Goal: Information Seeking & Learning: Learn about a topic

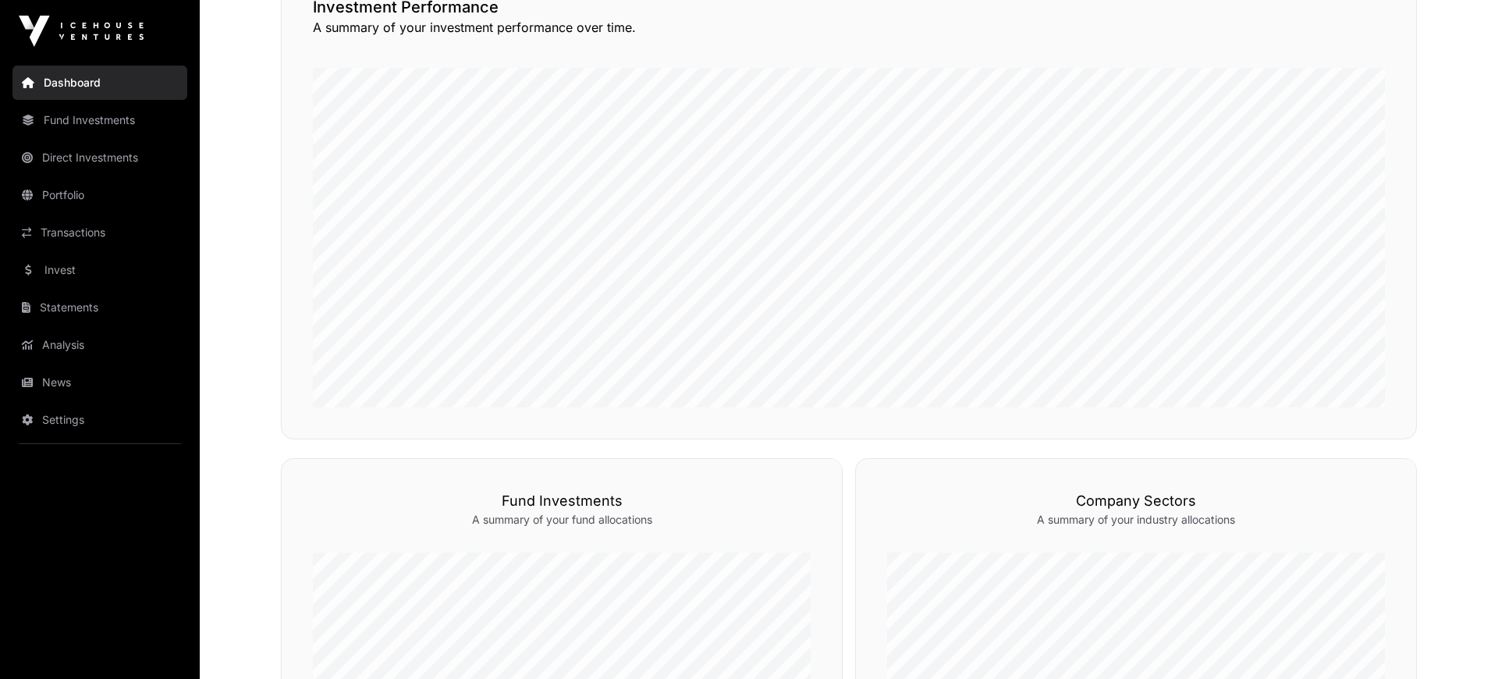
scroll to position [324, 0]
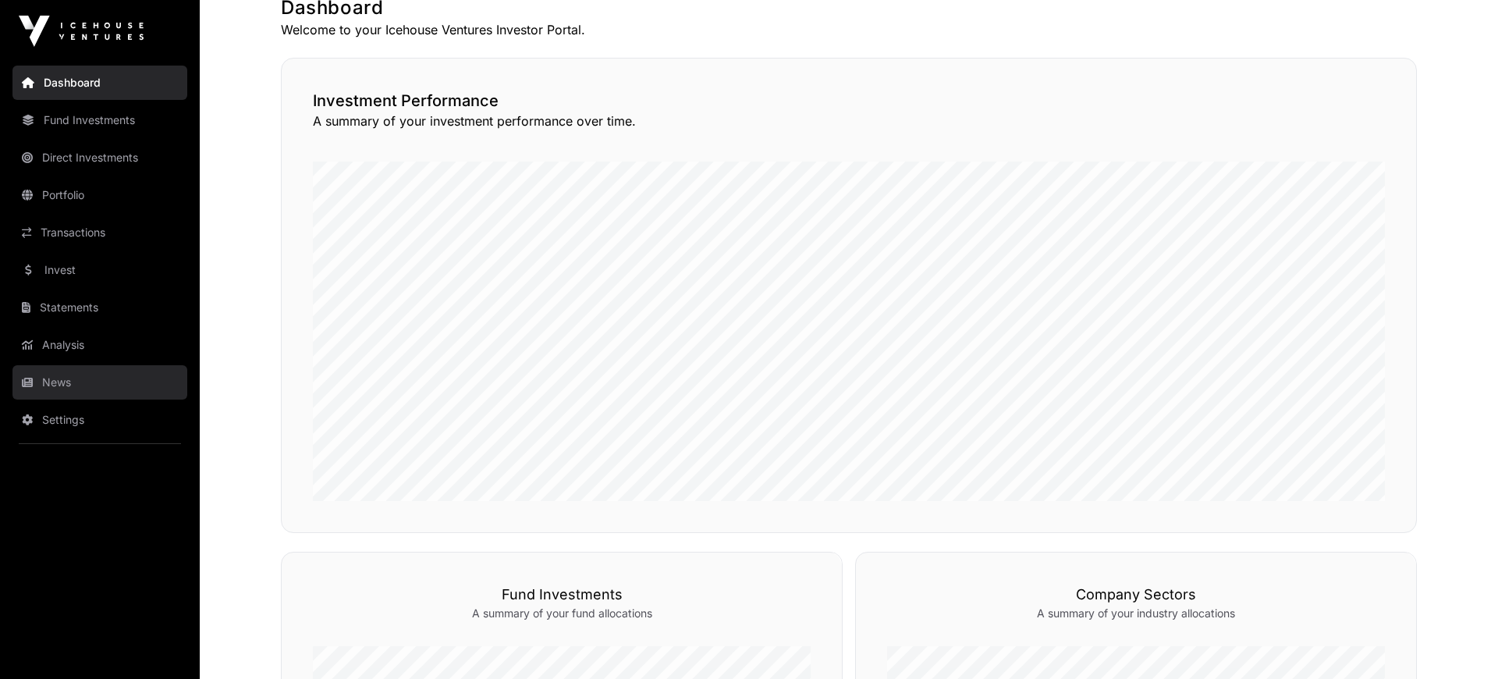
click at [55, 386] on link "News" at bounding box center [99, 382] width 175 height 34
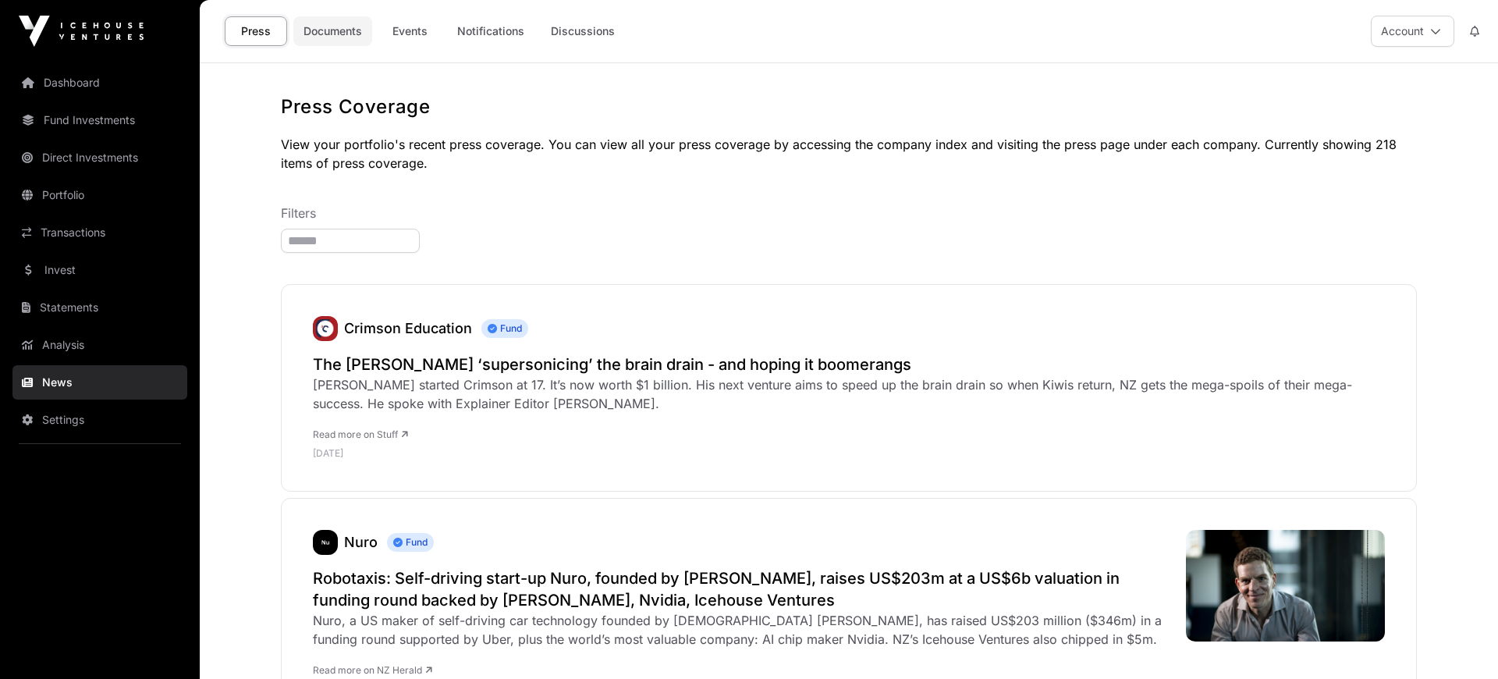
click at [336, 40] on link "Documents" at bounding box center [332, 31] width 79 height 30
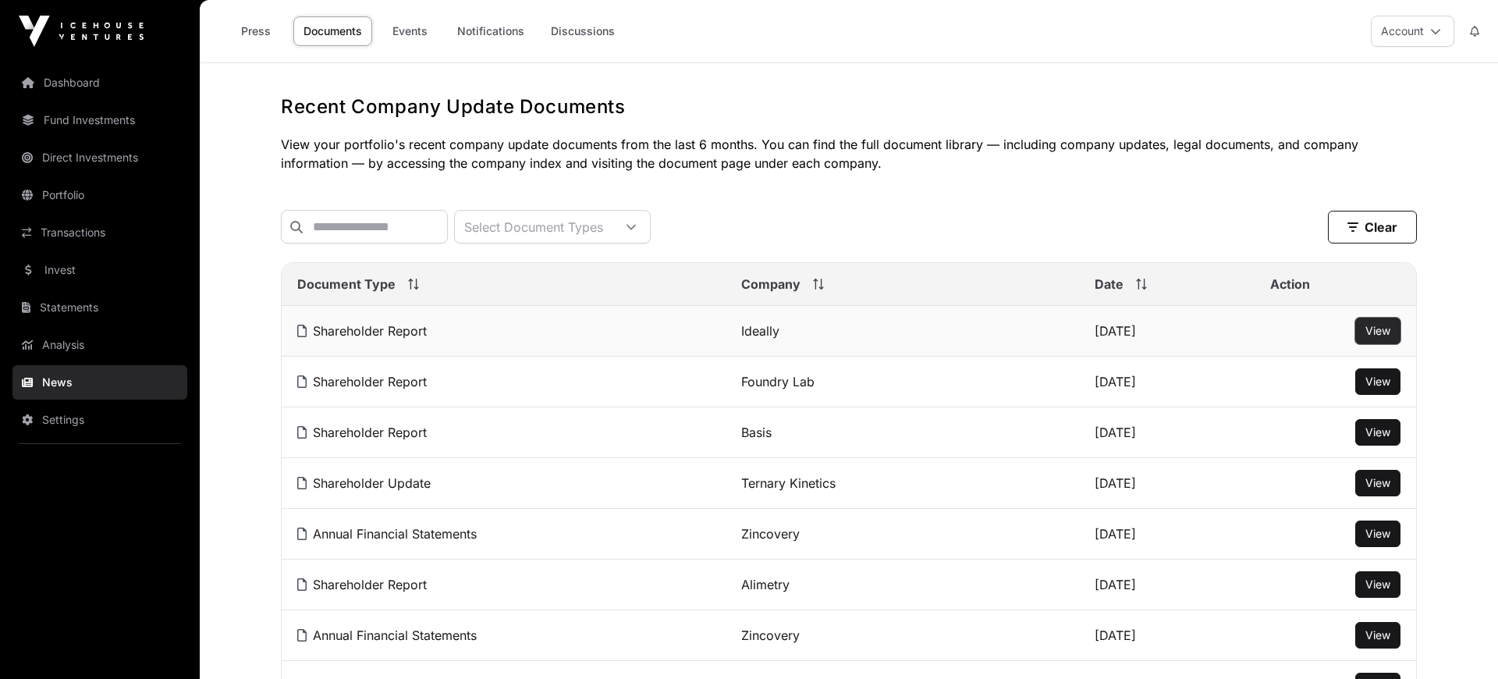
click at [1364, 332] on button "View" at bounding box center [1377, 331] width 45 height 27
click at [1381, 332] on span "View" at bounding box center [1377, 330] width 25 height 13
click at [84, 238] on link "Transactions" at bounding box center [99, 232] width 175 height 34
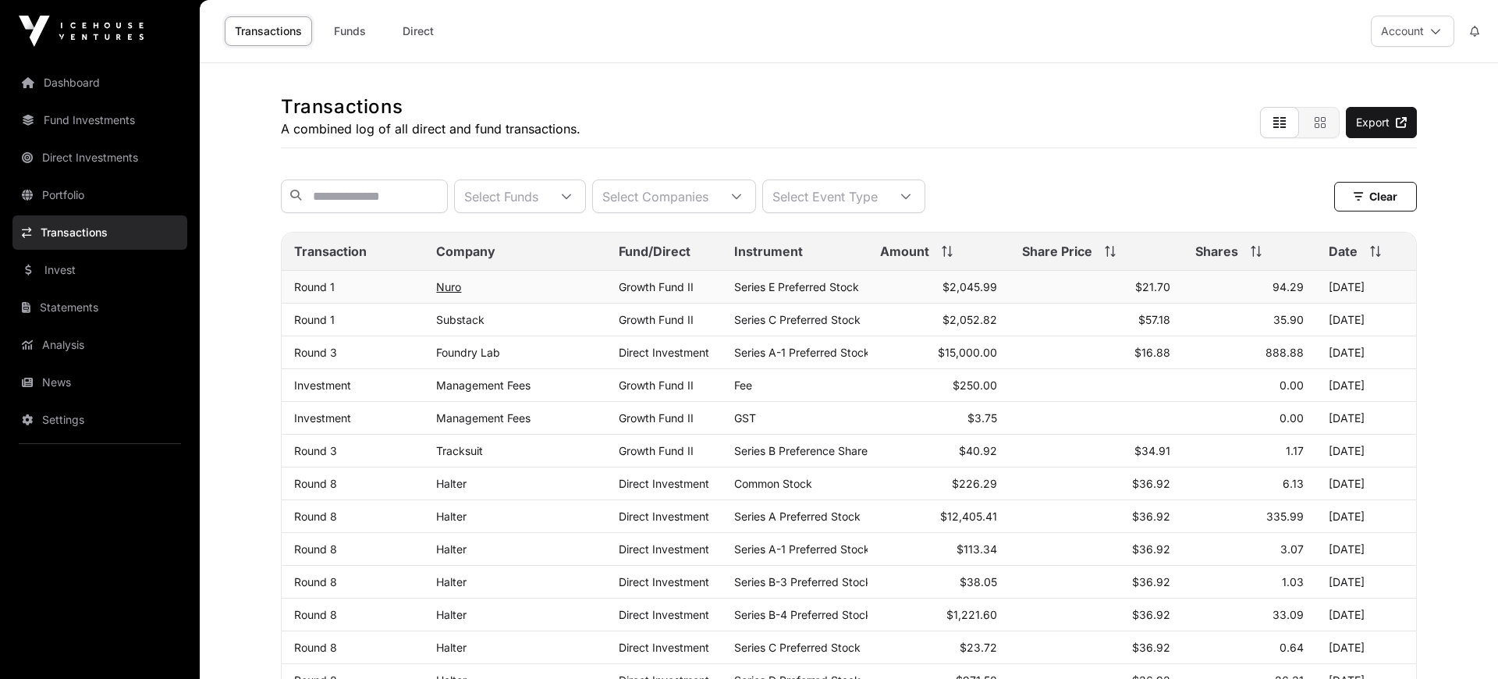
click at [452, 288] on link "Nuro" at bounding box center [448, 286] width 25 height 13
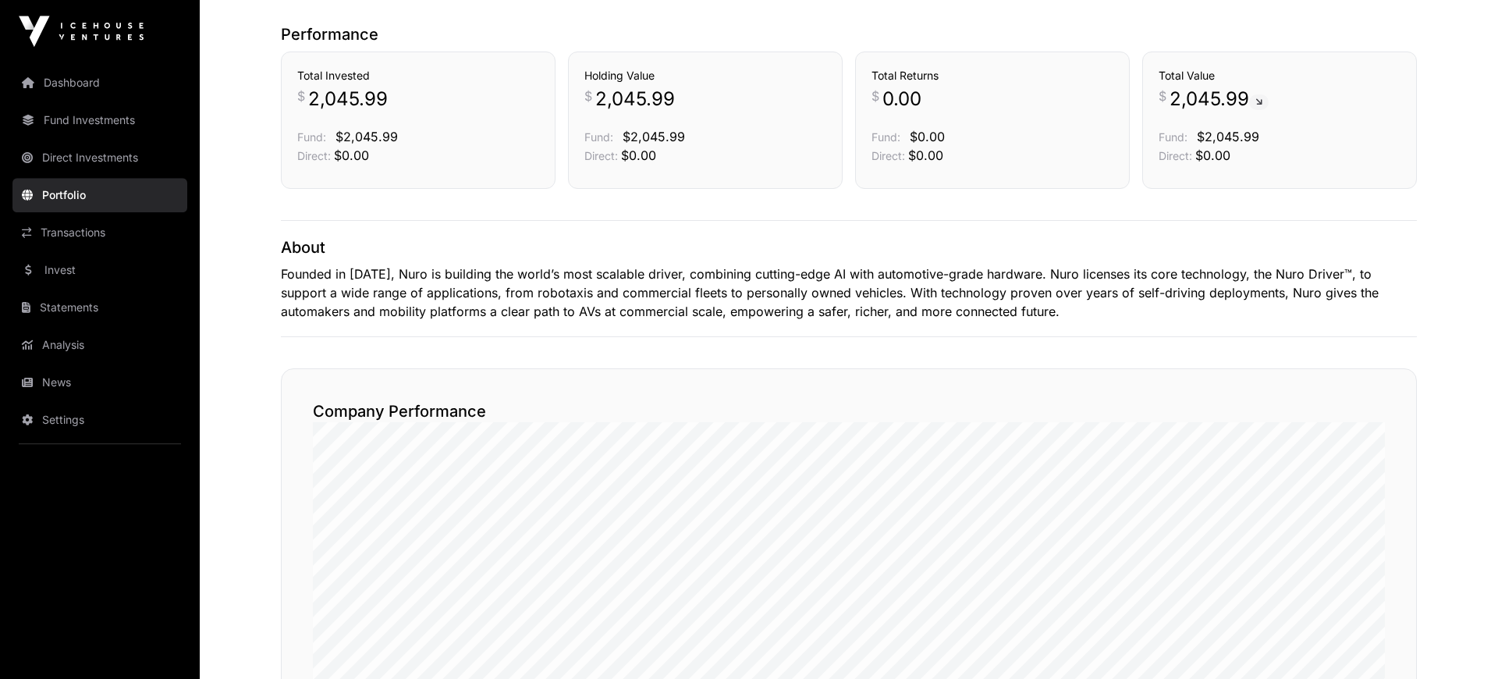
scroll to position [431, 0]
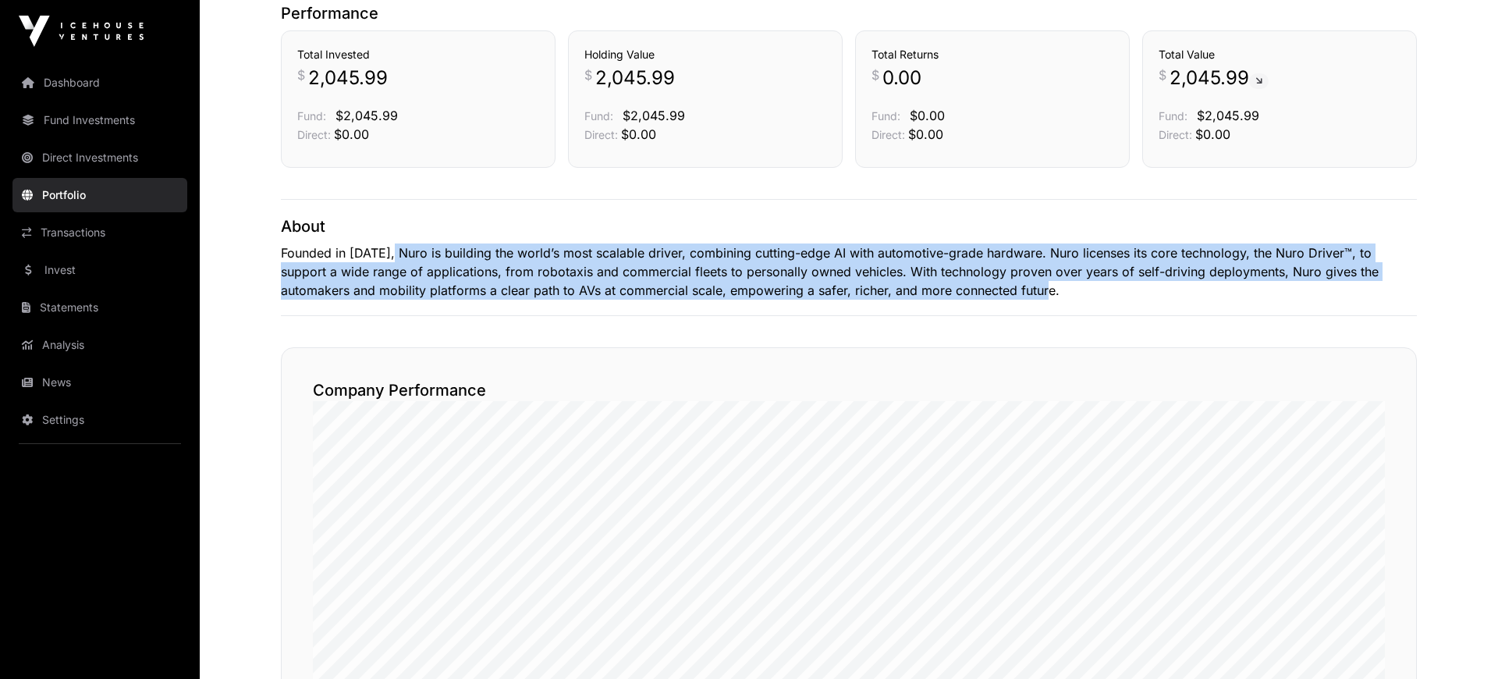
drag, startPoint x: 394, startPoint y: 245, endPoint x: 1000, endPoint y: 282, distance: 607.3
click at [1000, 282] on p "Founded in [DATE], Nuro is building the world’s most scalable driver, combining…" at bounding box center [849, 271] width 1136 height 56
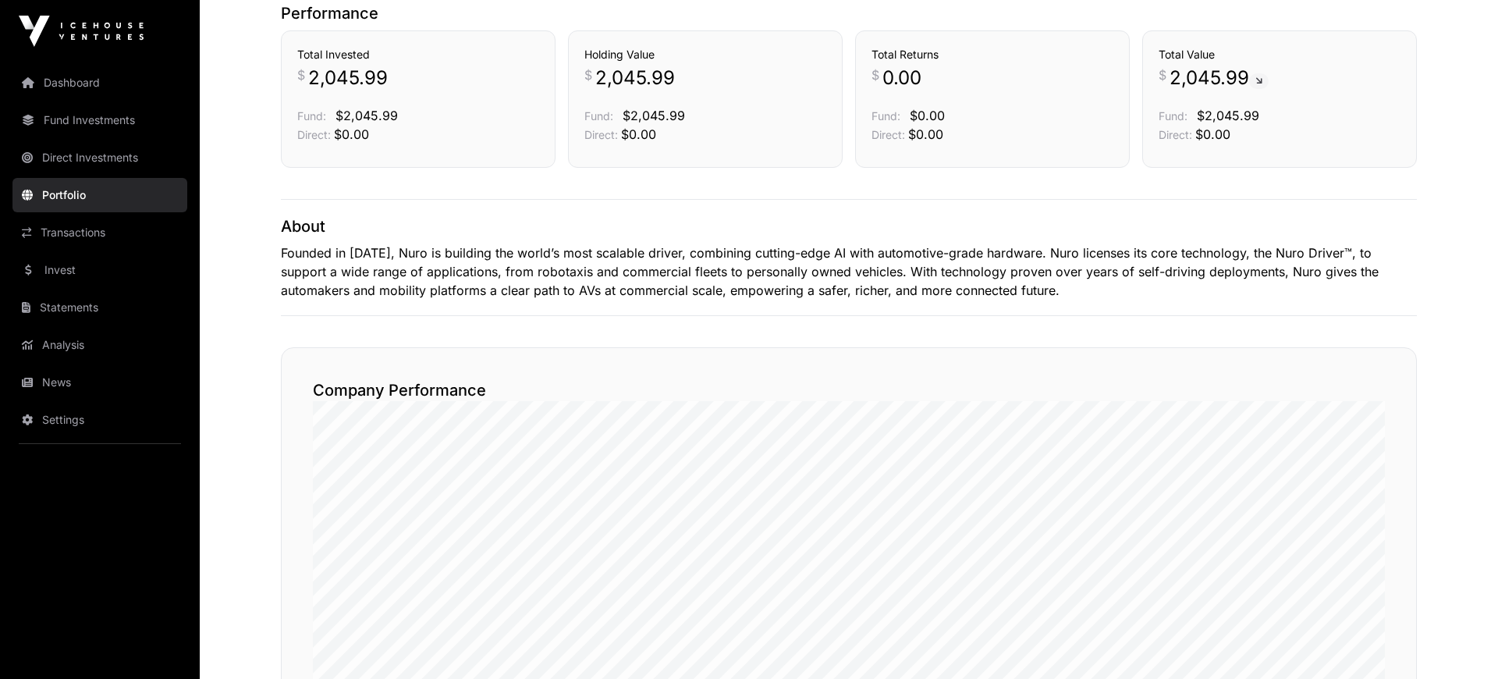
click at [1000, 282] on p "Founded in [DATE], Nuro is building the world’s most scalable driver, combining…" at bounding box center [849, 271] width 1136 height 56
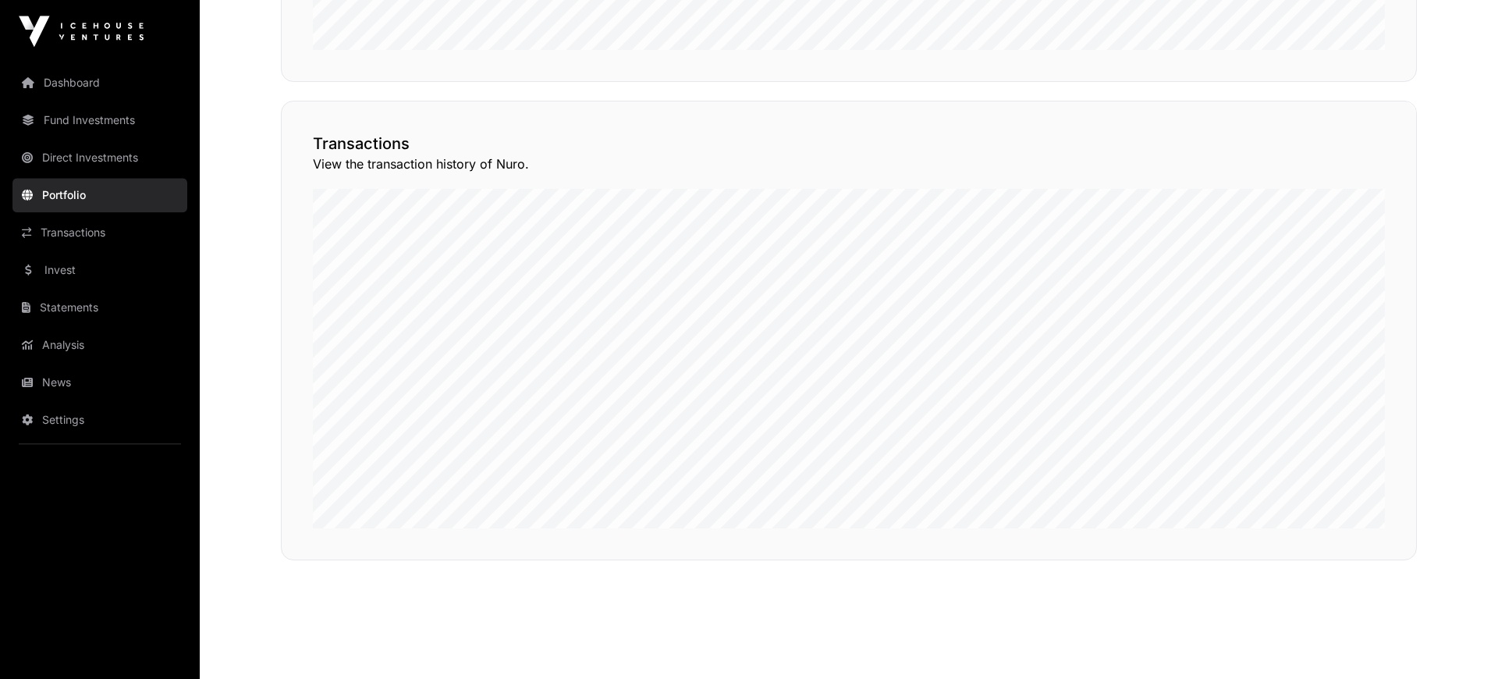
scroll to position [1158, 0]
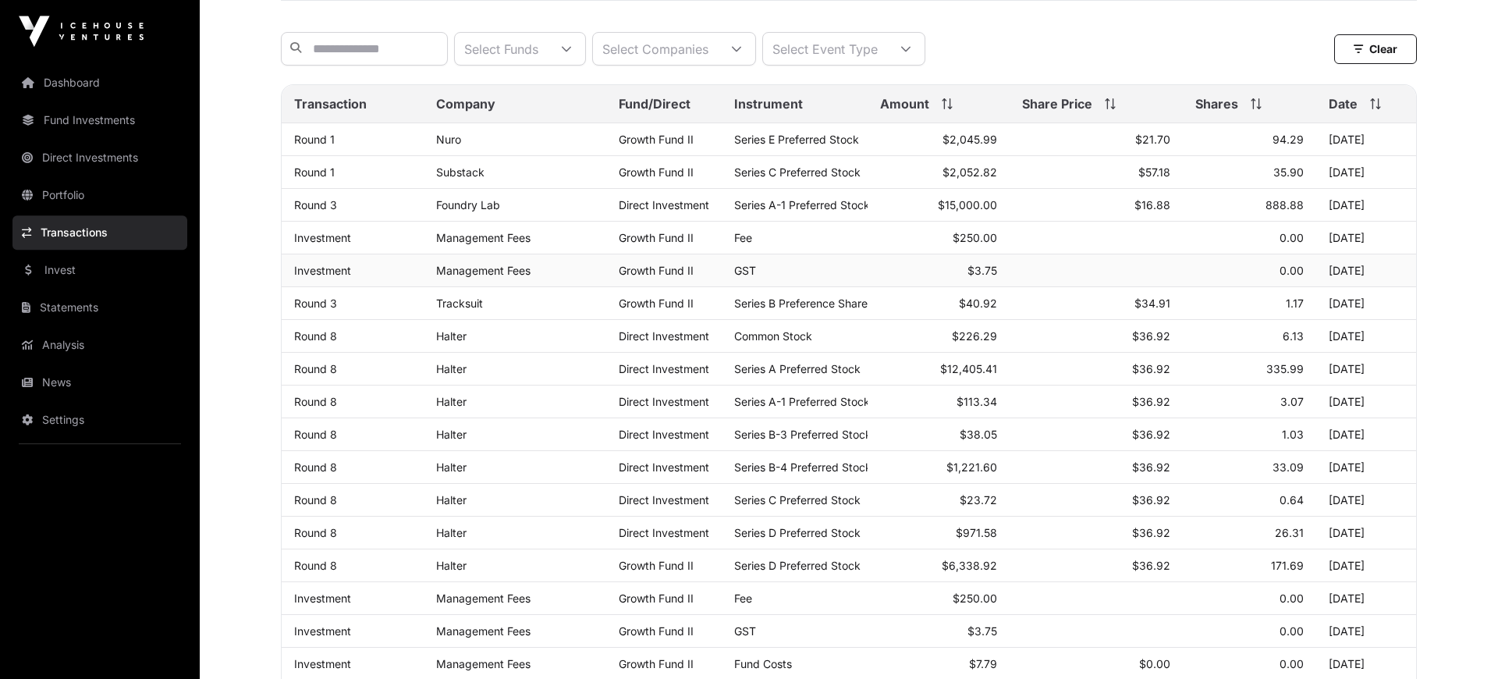
scroll to position [215, 0]
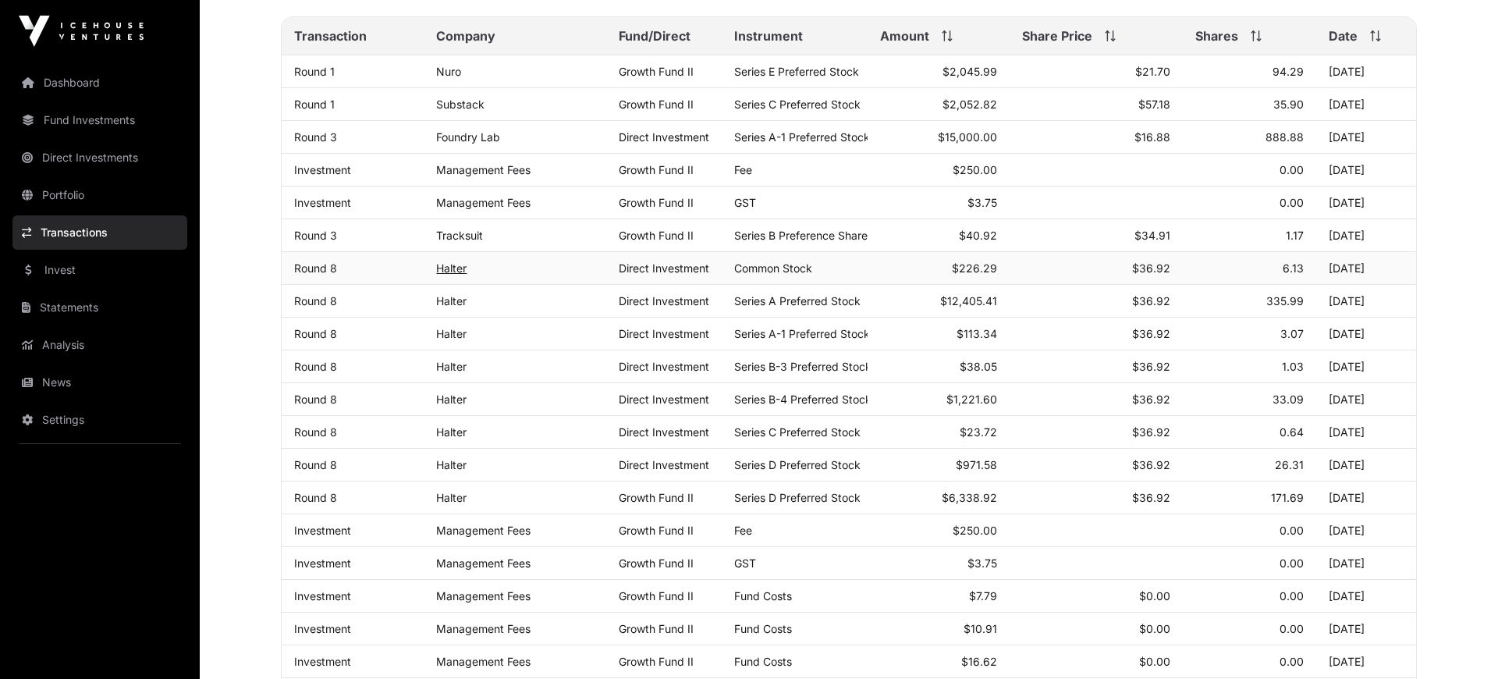
click at [455, 269] on link "Halter" at bounding box center [451, 267] width 30 height 13
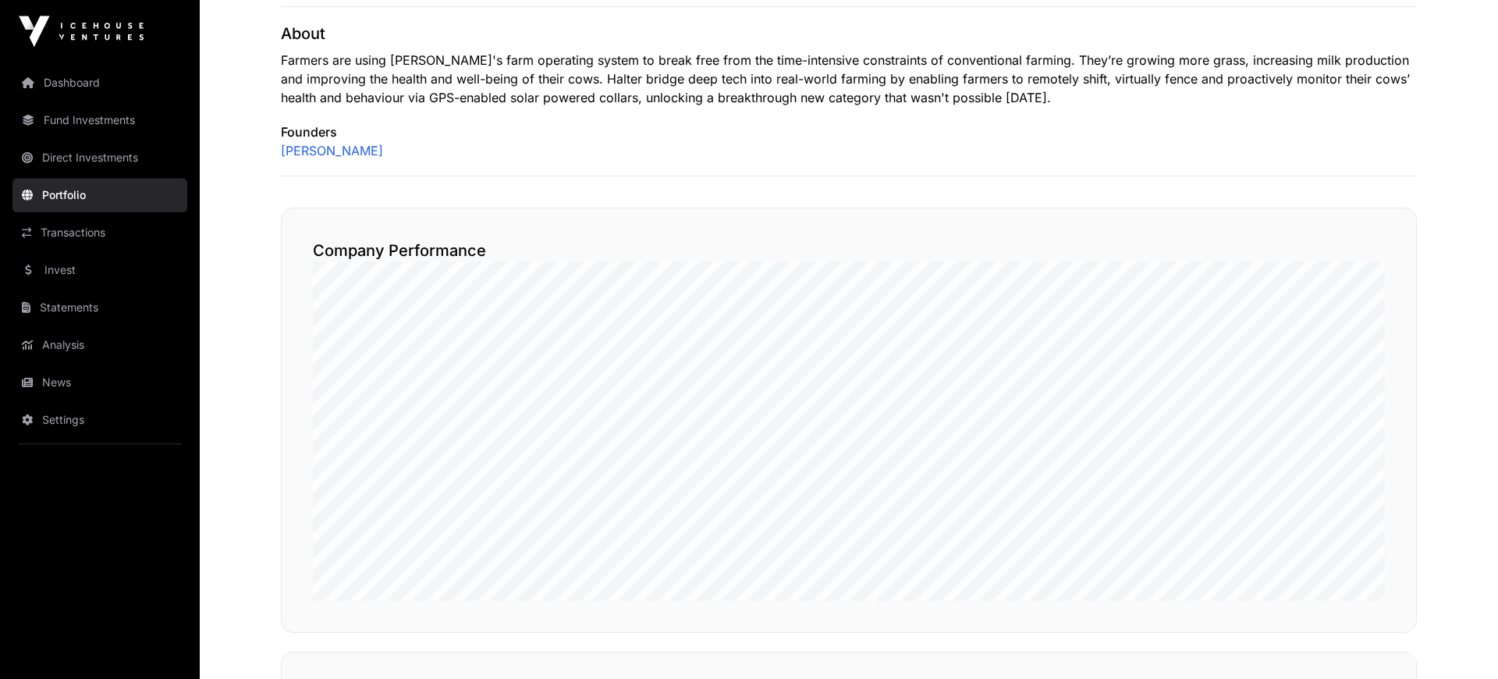
scroll to position [742, 0]
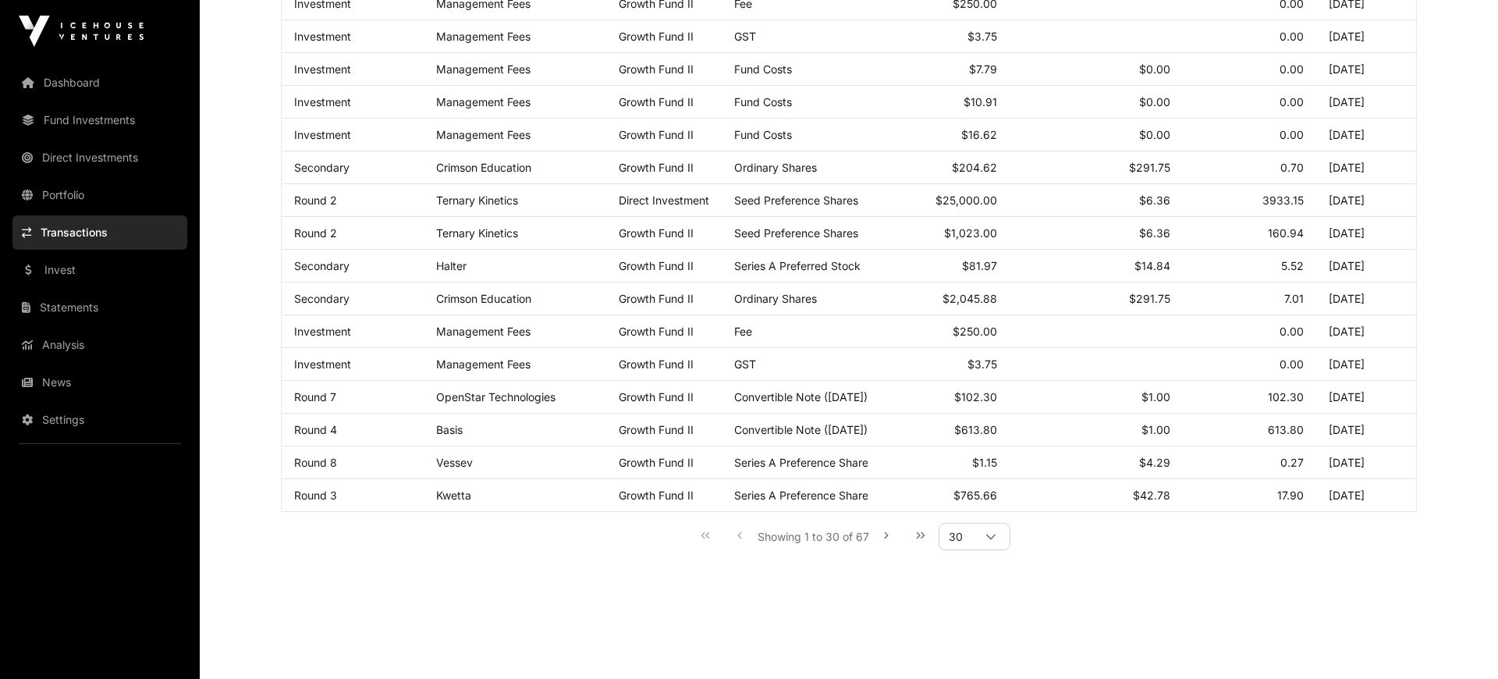
scroll to position [215, 0]
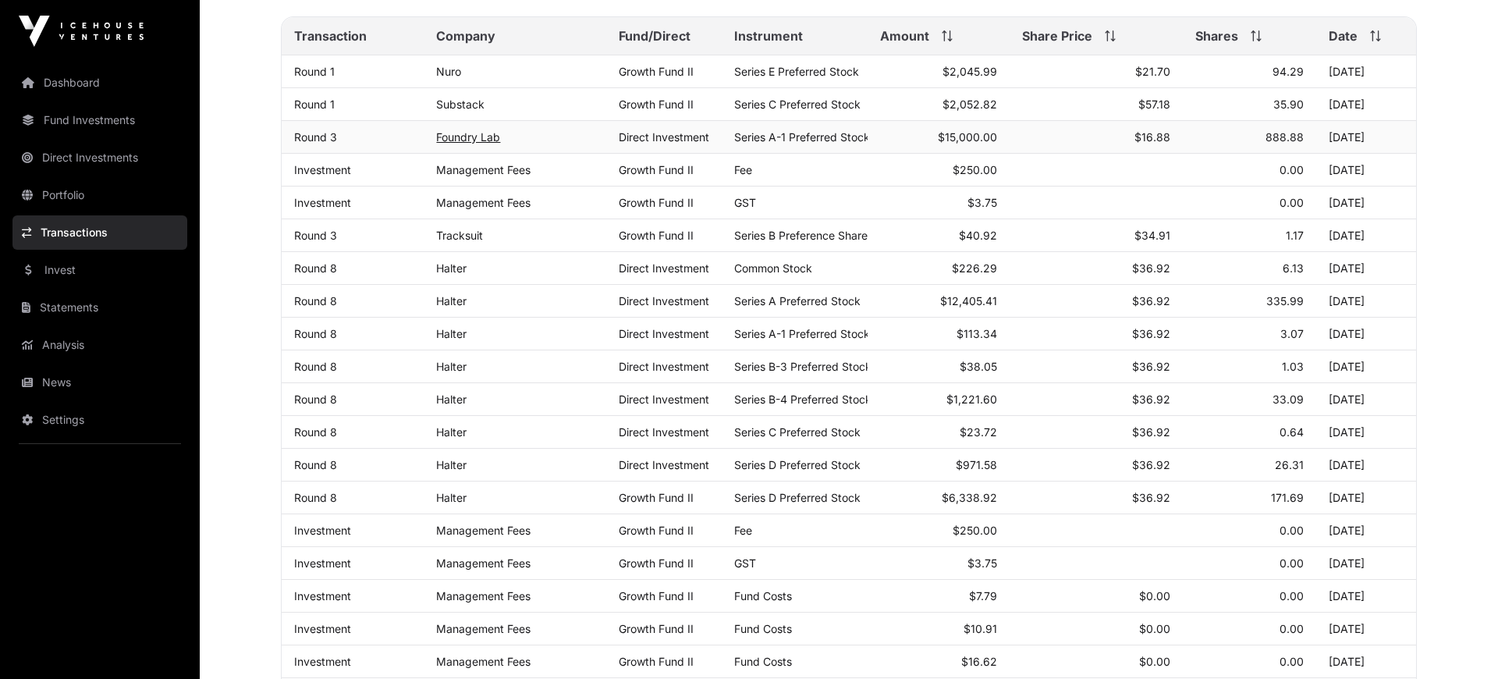
click at [457, 137] on link "Foundry Lab" at bounding box center [468, 136] width 64 height 13
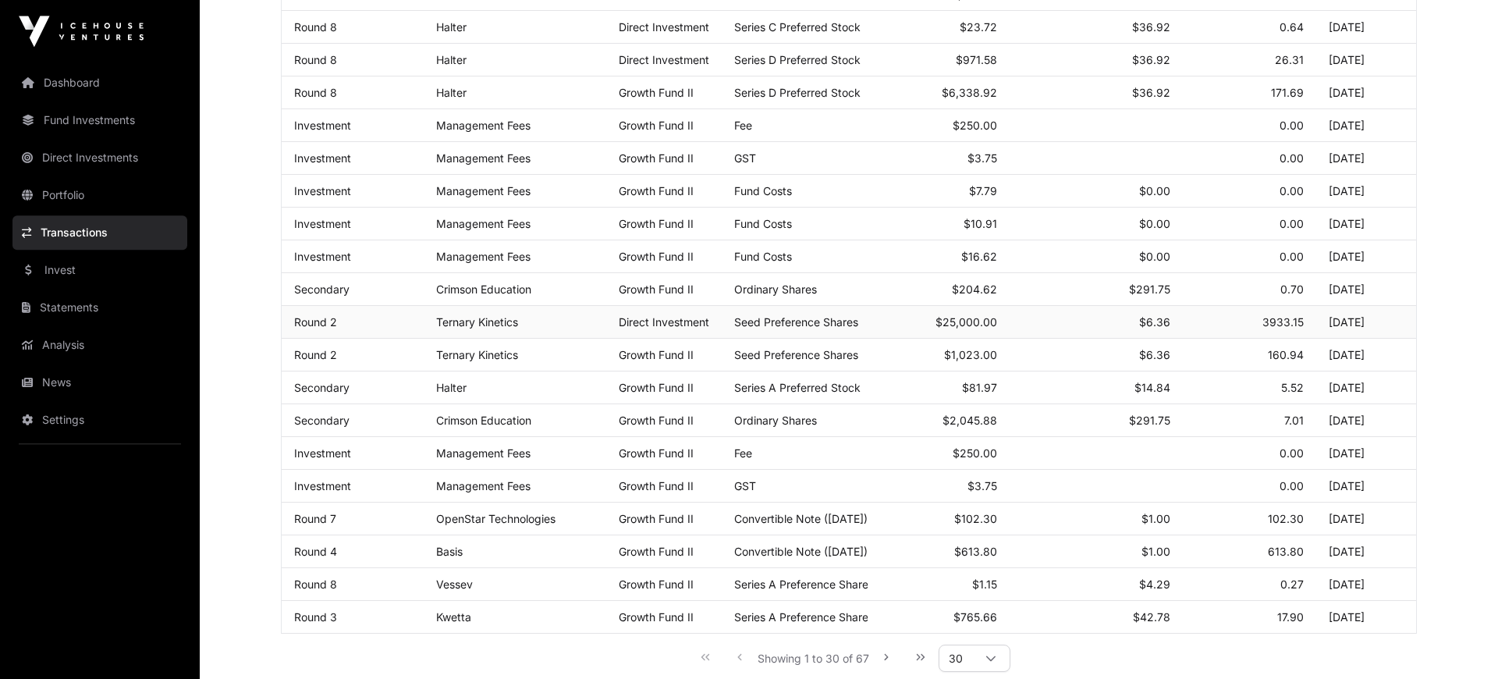
scroll to position [646, 0]
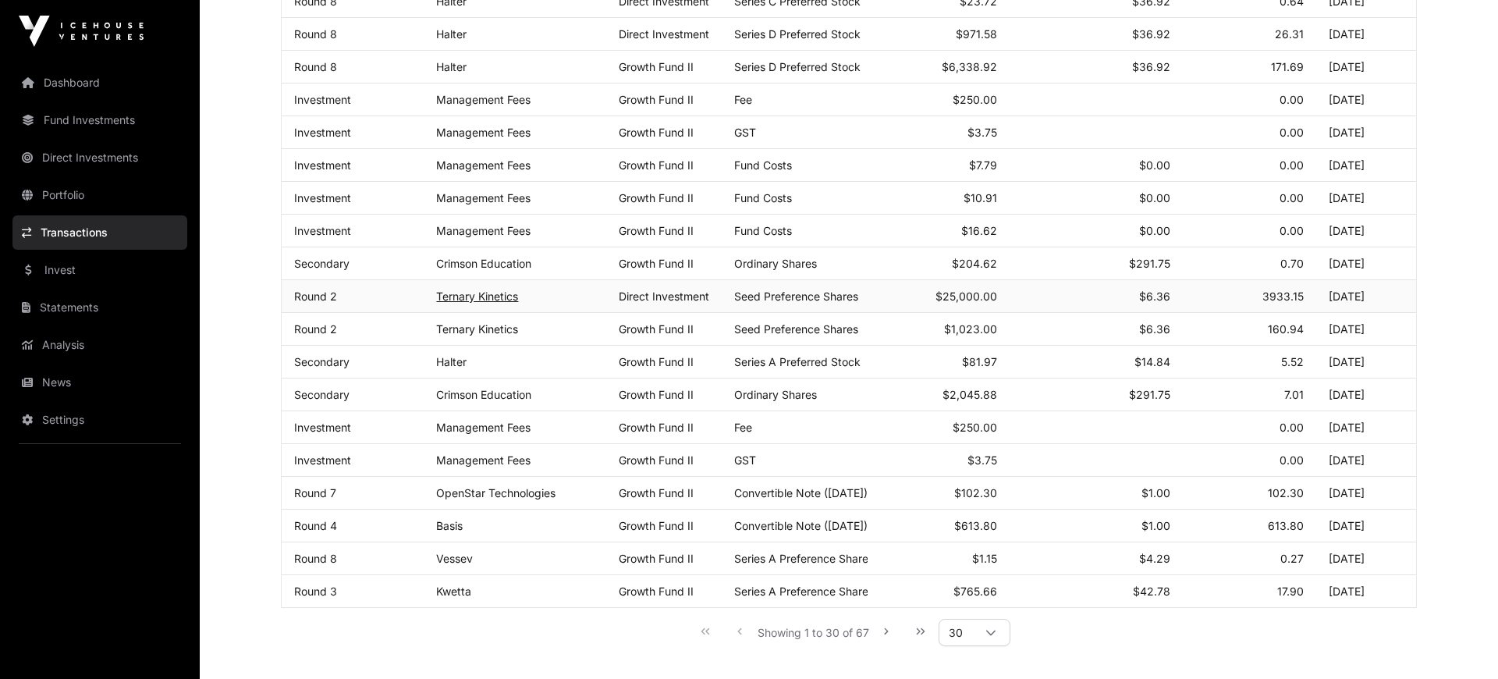
click at [493, 294] on link "Ternary Kinetics" at bounding box center [477, 295] width 82 height 13
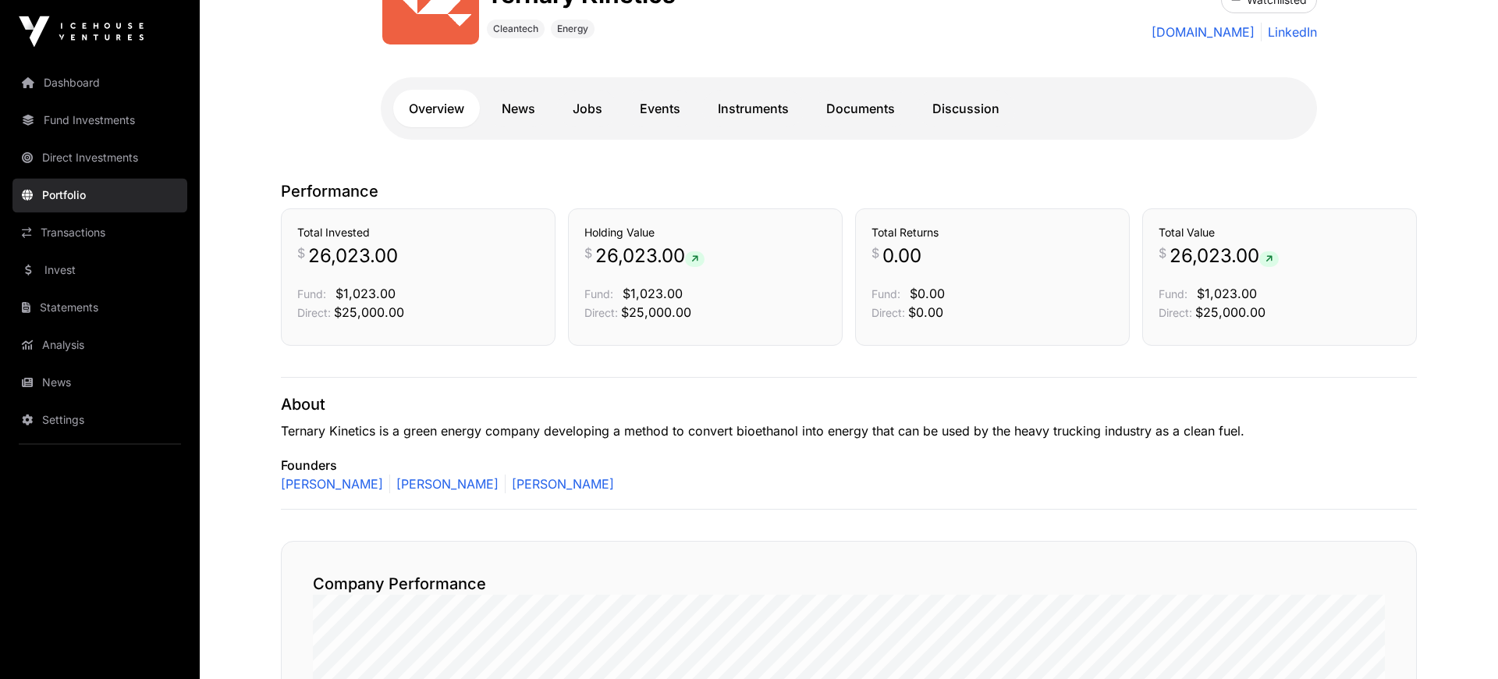
scroll to position [215, 0]
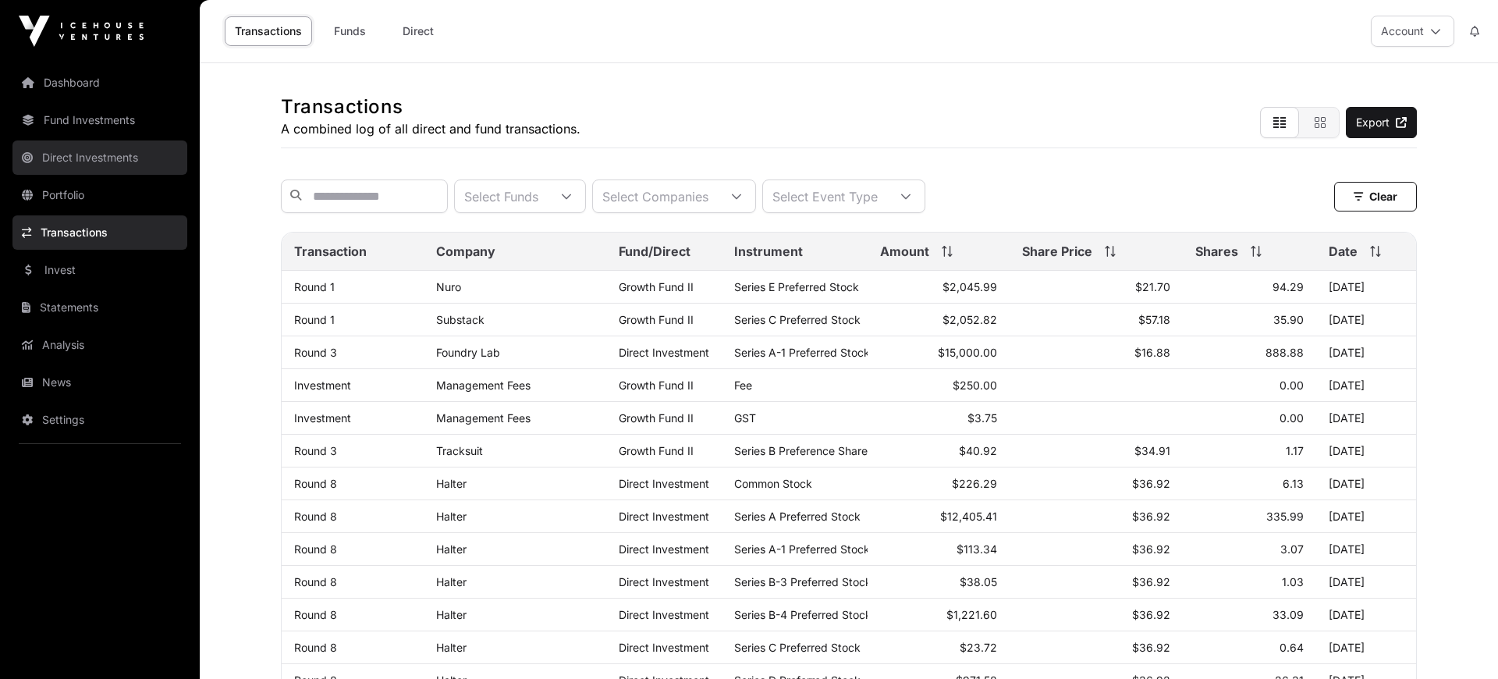
click at [87, 161] on link "Direct Investments" at bounding box center [99, 157] width 175 height 34
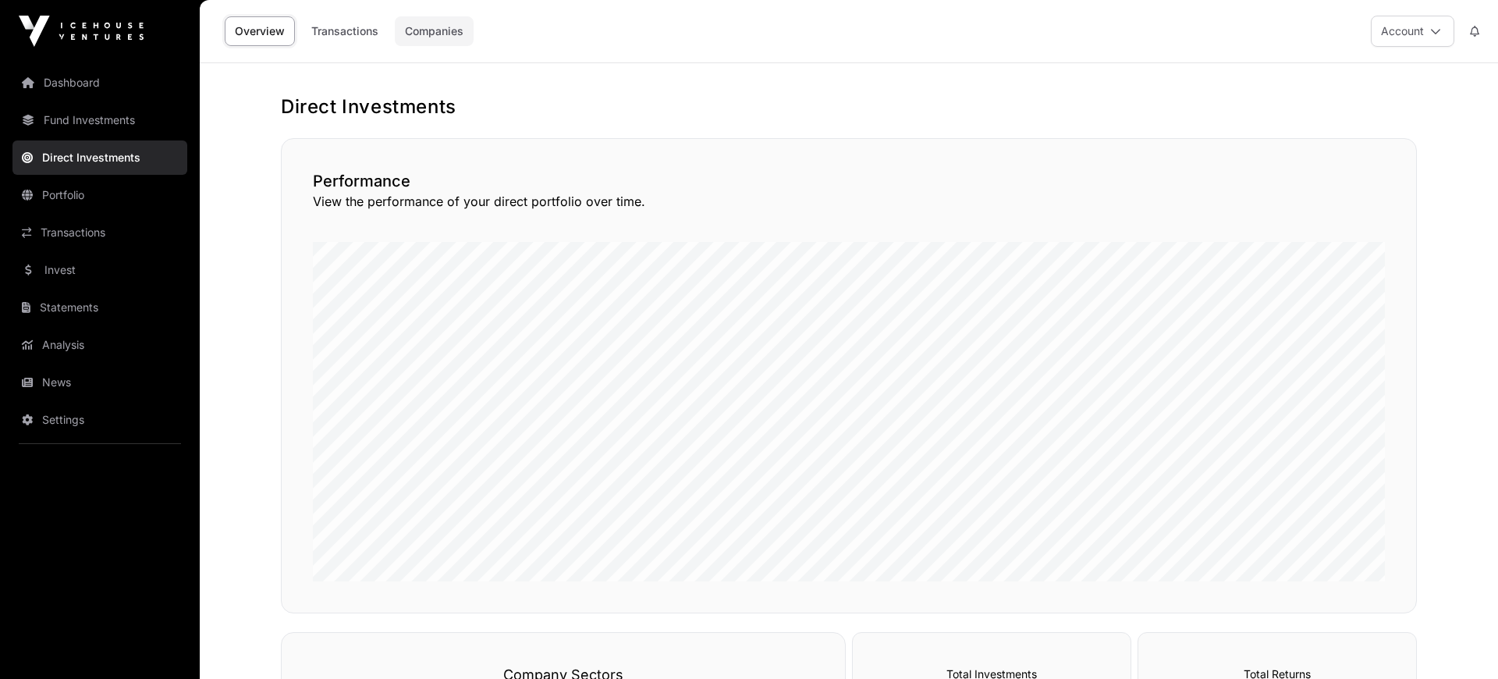
click at [443, 30] on link "Companies" at bounding box center [434, 31] width 79 height 30
